Goal: Task Accomplishment & Management: Use online tool/utility

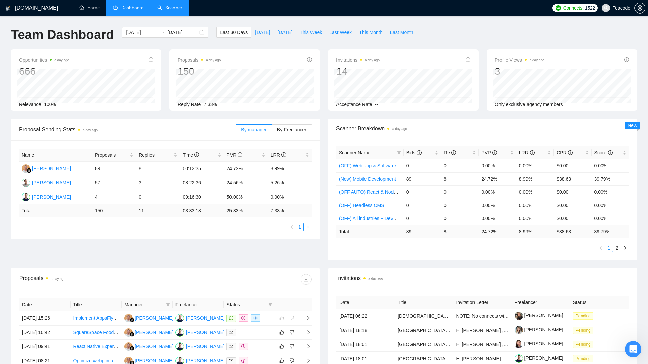
click at [165, 9] on link "Scanner" at bounding box center [169, 8] width 25 height 6
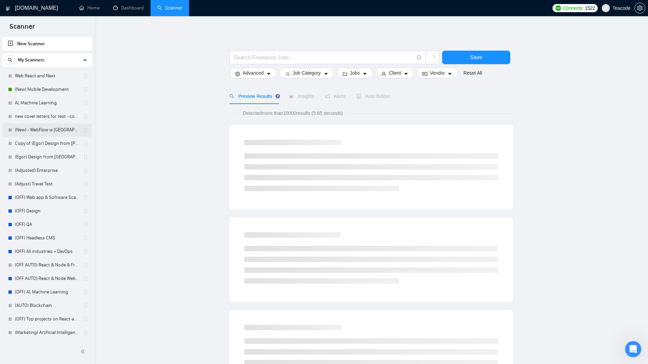
click at [50, 128] on link "(New) - WebFlow w [GEOGRAPHIC_DATA]" at bounding box center [47, 129] width 64 height 13
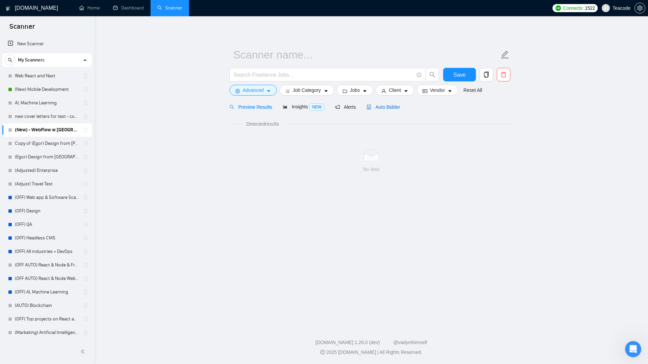
click at [378, 109] on span "Auto Bidder" at bounding box center [382, 106] width 33 height 5
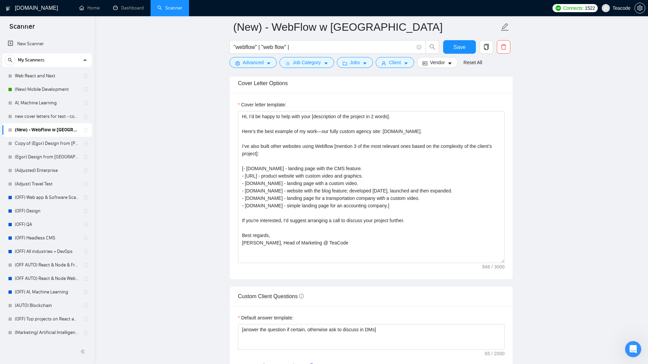
scroll to position [718, 0]
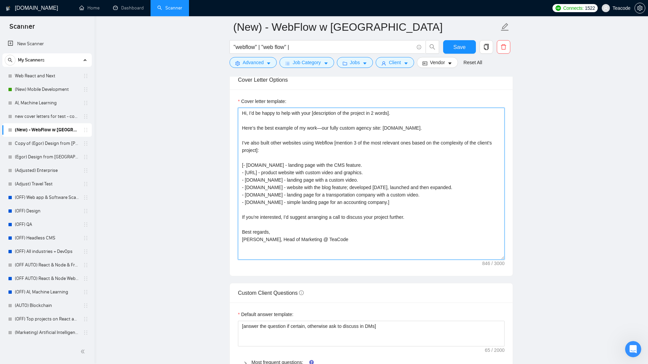
click at [255, 171] on textarea "Hi, I’d be happy to help with your [description of the project in 2 words]. Her…" at bounding box center [371, 184] width 266 height 152
click at [254, 195] on textarea "Hi, I’d be happy to help with your [description of the project in 2 words]. Her…" at bounding box center [371, 184] width 266 height 152
click at [253, 195] on textarea "Hi, I’d be happy to help with your [description of the project in 2 words]. Her…" at bounding box center [371, 184] width 266 height 152
drag, startPoint x: 269, startPoint y: 194, endPoint x: 245, endPoint y: 194, distance: 24.0
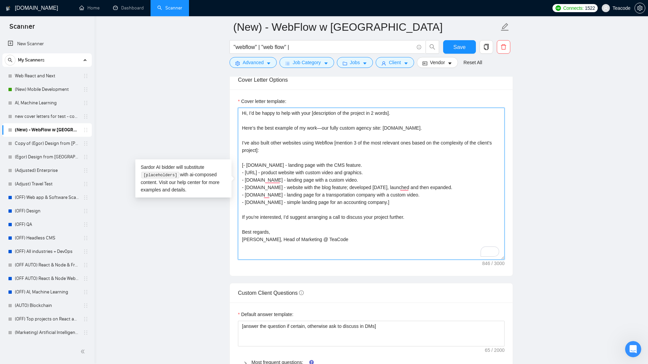
click at [245, 194] on textarea "Hi, I’d be happy to help with your [description of the project in 2 words]. Her…" at bounding box center [371, 184] width 266 height 152
drag, startPoint x: 245, startPoint y: 172, endPoint x: 275, endPoint y: 172, distance: 30.0
click at [275, 172] on textarea "Hi, I’d be happy to help with your [description of the project in 2 words]. Her…" at bounding box center [371, 184] width 266 height 152
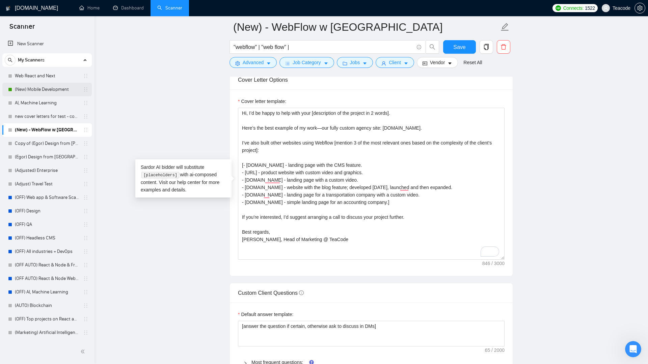
click at [51, 91] on link "(New) Mobile Development" at bounding box center [47, 89] width 64 height 13
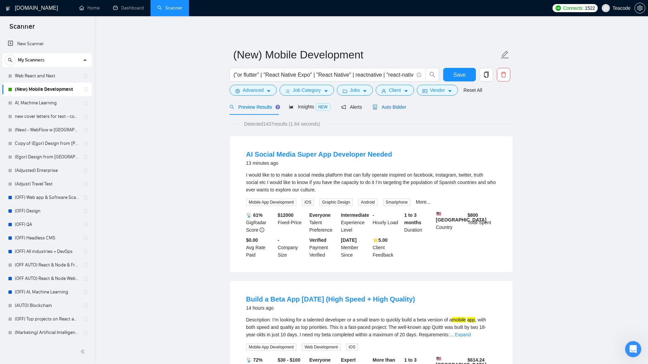
click at [396, 106] on span "Auto Bidder" at bounding box center [388, 106] width 33 height 5
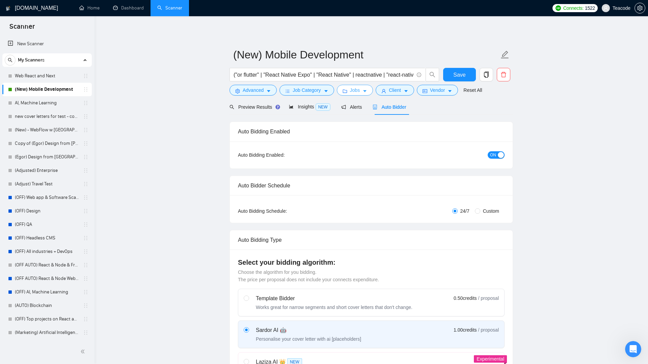
click at [366, 91] on icon "caret-down" at bounding box center [364, 91] width 5 height 5
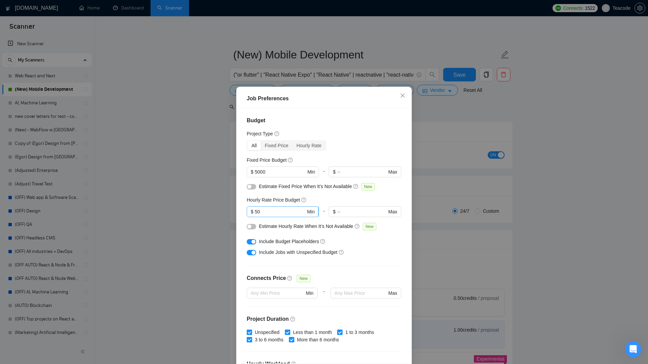
click at [273, 207] on span "$ 50 Min" at bounding box center [283, 211] width 72 height 11
click at [273, 210] on input "50" at bounding box center [280, 211] width 51 height 7
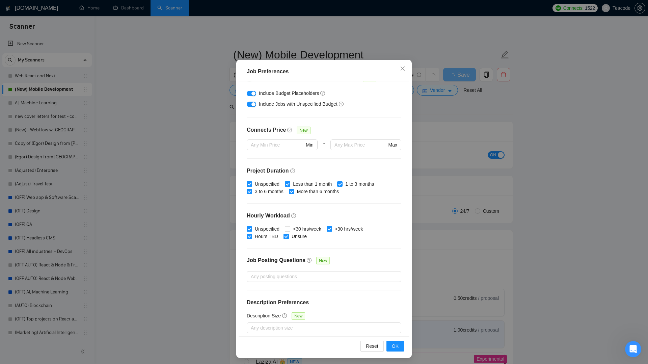
scroll to position [120, 0]
type input "40"
click at [289, 229] on input "<30 hrs/week" at bounding box center [287, 229] width 5 height 5
checkbox input "true"
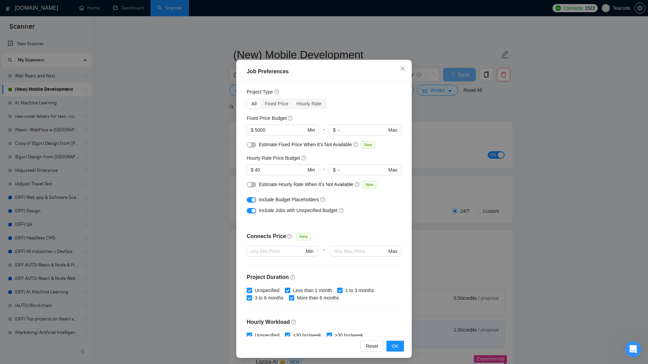
scroll to position [6, 0]
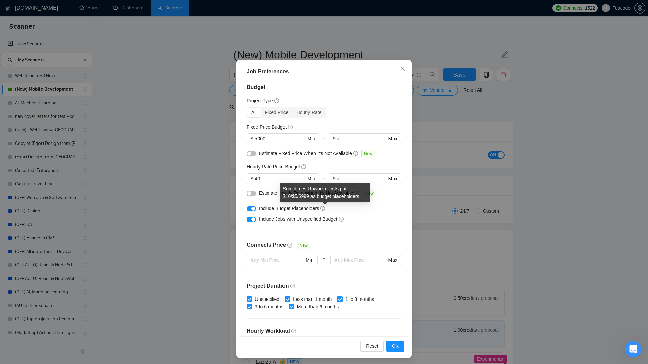
click at [323, 207] on icon "question-circle" at bounding box center [323, 208] width 2 height 3
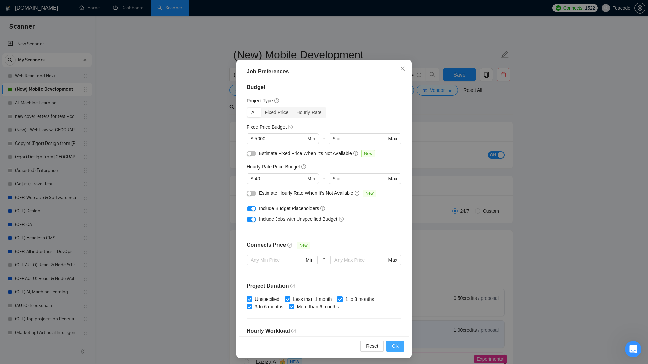
click at [397, 347] on span "OK" at bounding box center [395, 345] width 7 height 7
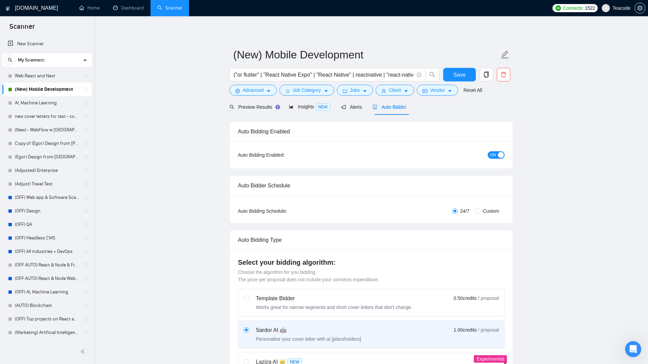
scroll to position [0, 0]
click at [452, 77] on button "Save" at bounding box center [459, 74] width 33 height 13
click at [254, 105] on span "Preview Results" at bounding box center [253, 106] width 49 height 5
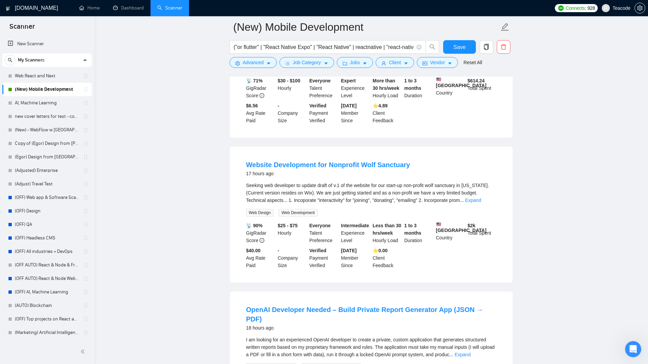
scroll to position [445, 0]
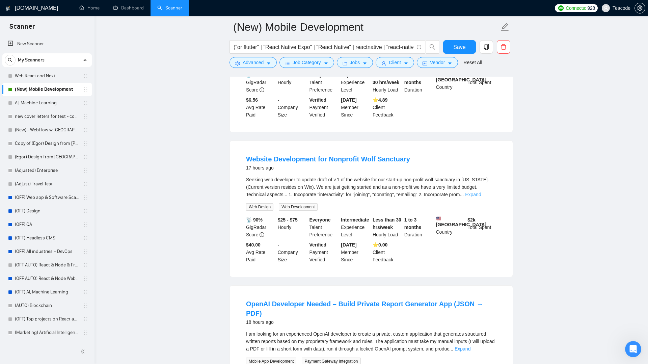
click at [481, 197] on link "Expand" at bounding box center [473, 194] width 16 height 5
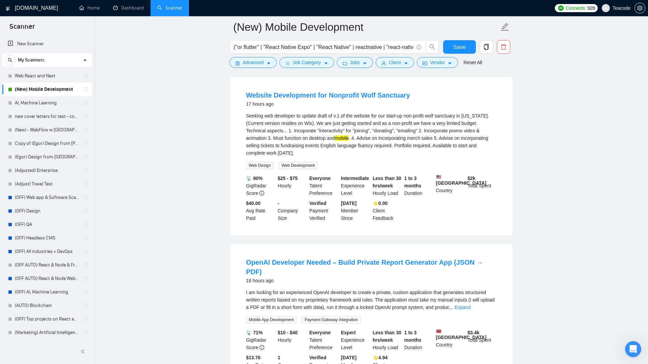
scroll to position [518, 0]
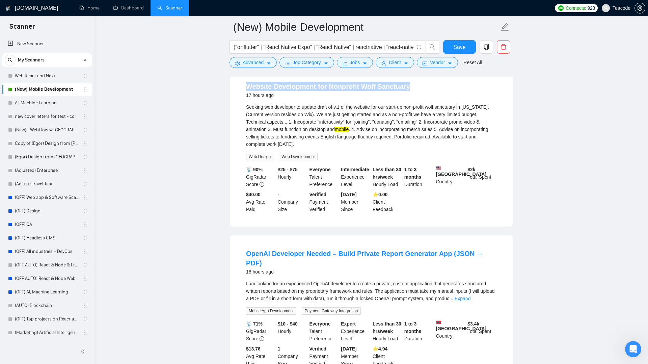
click at [322, 90] on link "Website Development for Nonprofit Wolf Sanctuary" at bounding box center [328, 86] width 164 height 7
click at [263, 63] on span "Advanced" at bounding box center [253, 62] width 21 height 7
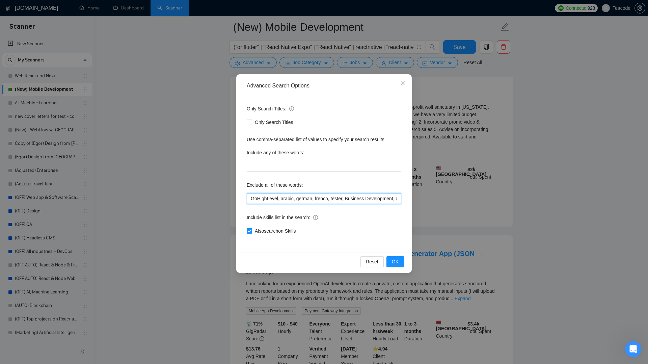
click at [250, 199] on input "GoHighLevel, arabic, german, french, tester, Business Development, designers, u…" at bounding box center [324, 198] width 154 height 11
type input "wix, GoHighLevel, arabic, german, french, tester, Business Development, designe…"
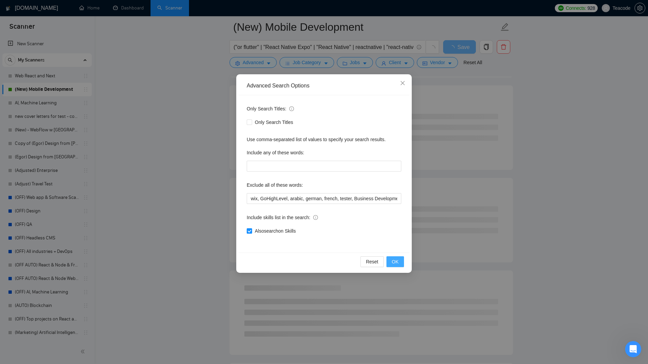
click at [397, 260] on span "OK" at bounding box center [395, 261] width 7 height 7
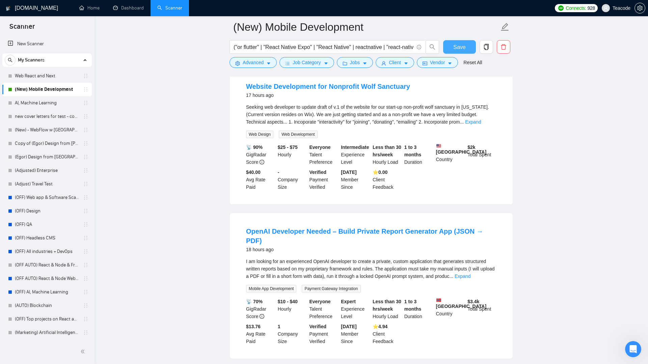
click at [454, 45] on span "Save" at bounding box center [459, 47] width 12 height 8
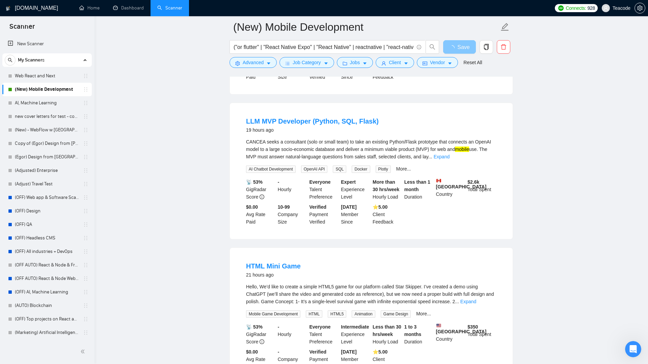
scroll to position [799, 0]
